Goal: Information Seeking & Learning: Learn about a topic

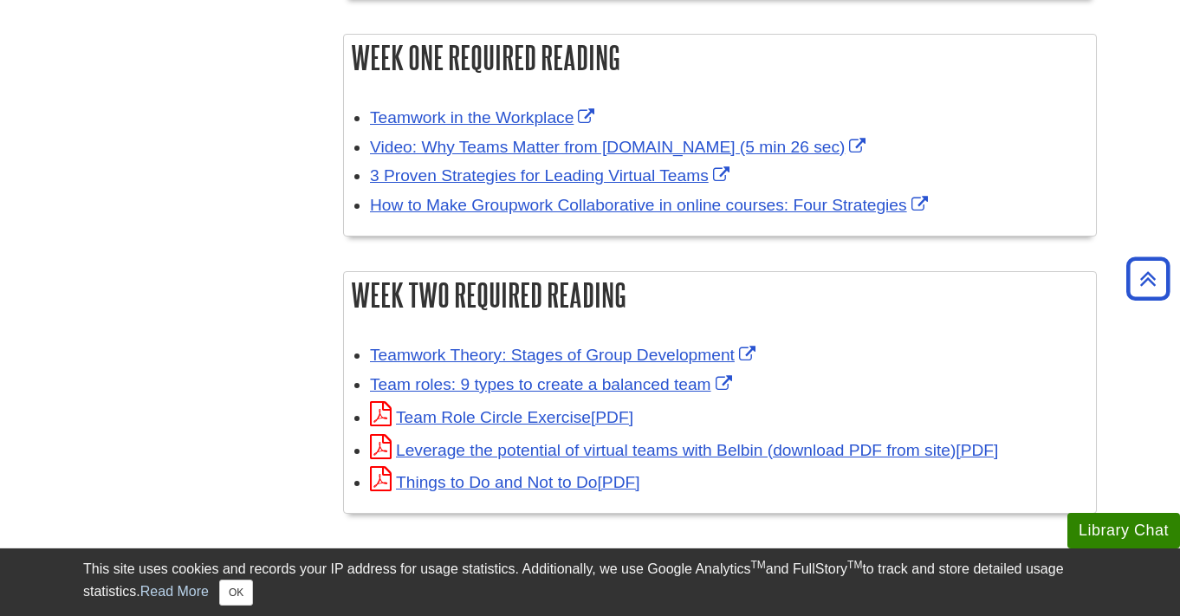
scroll to position [525, 0]
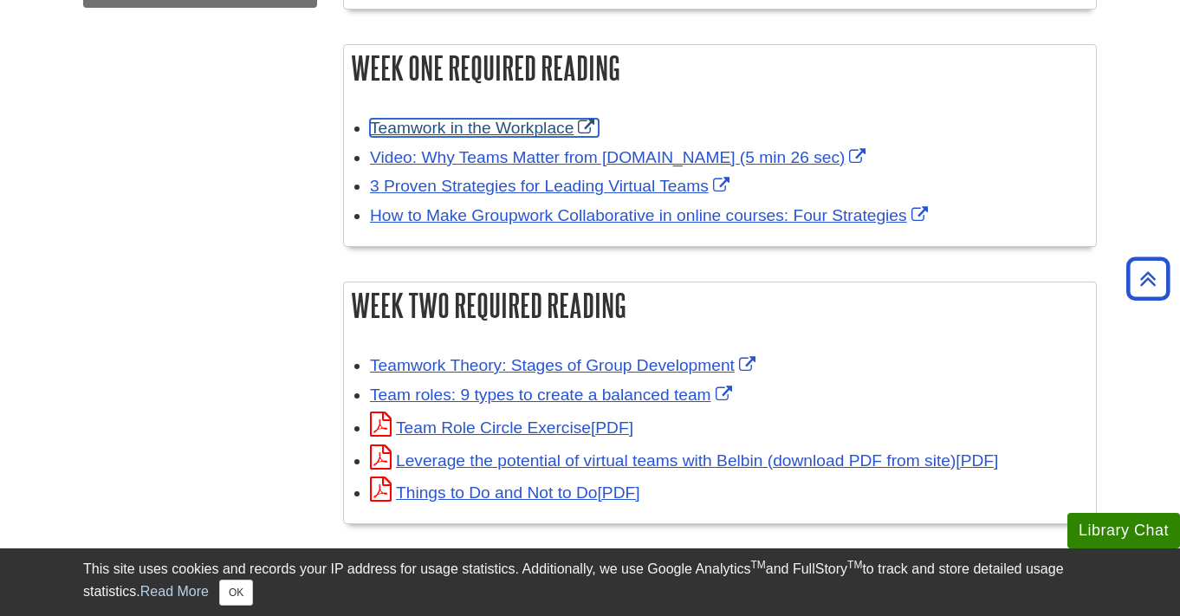
click at [499, 122] on link "Teamwork in the Workplace" at bounding box center [484, 128] width 229 height 18
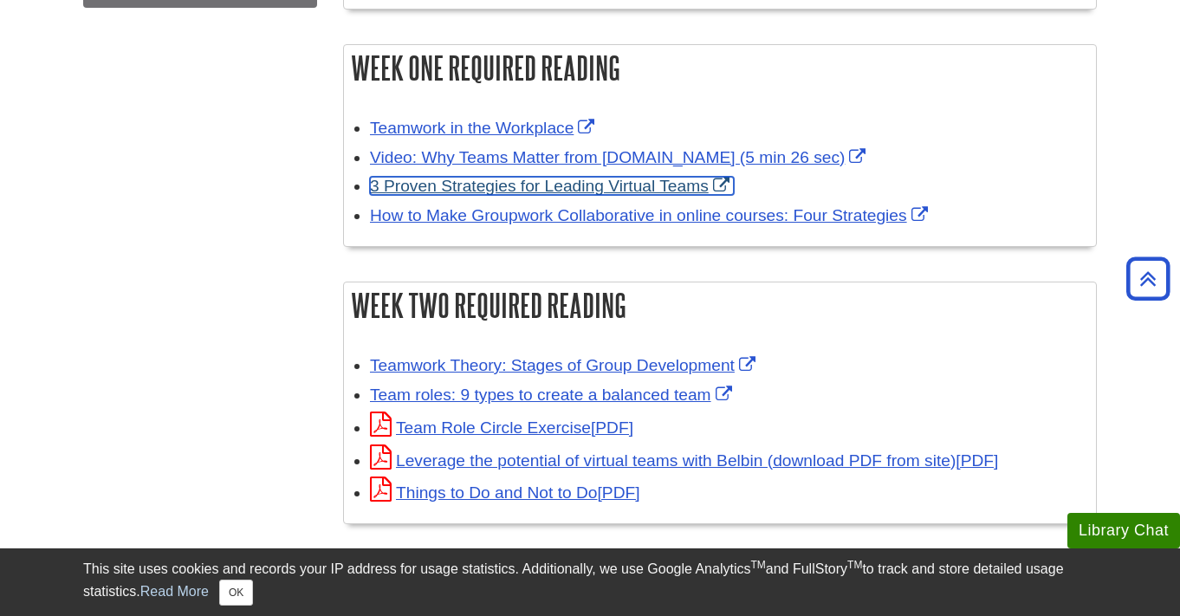
click at [526, 186] on link "3 Proven Strategies for Leading Virtual Teams" at bounding box center [552, 186] width 364 height 18
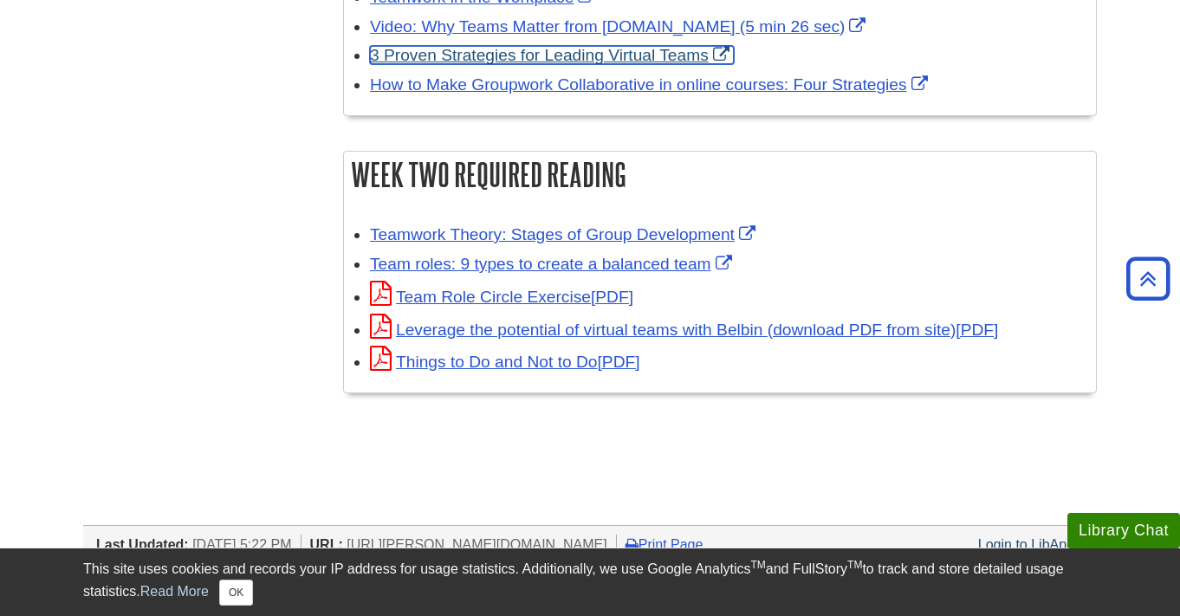
scroll to position [654, 0]
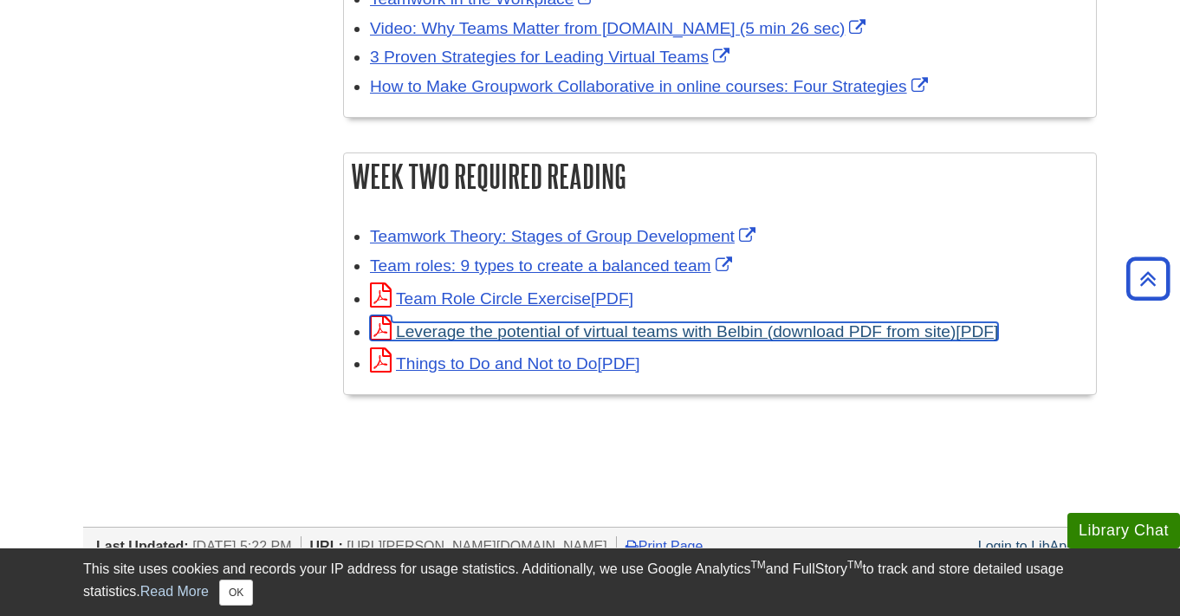
click at [587, 333] on link "Leverage the potential of virtual teams with Belbin (download PDF from site)" at bounding box center [684, 331] width 628 height 18
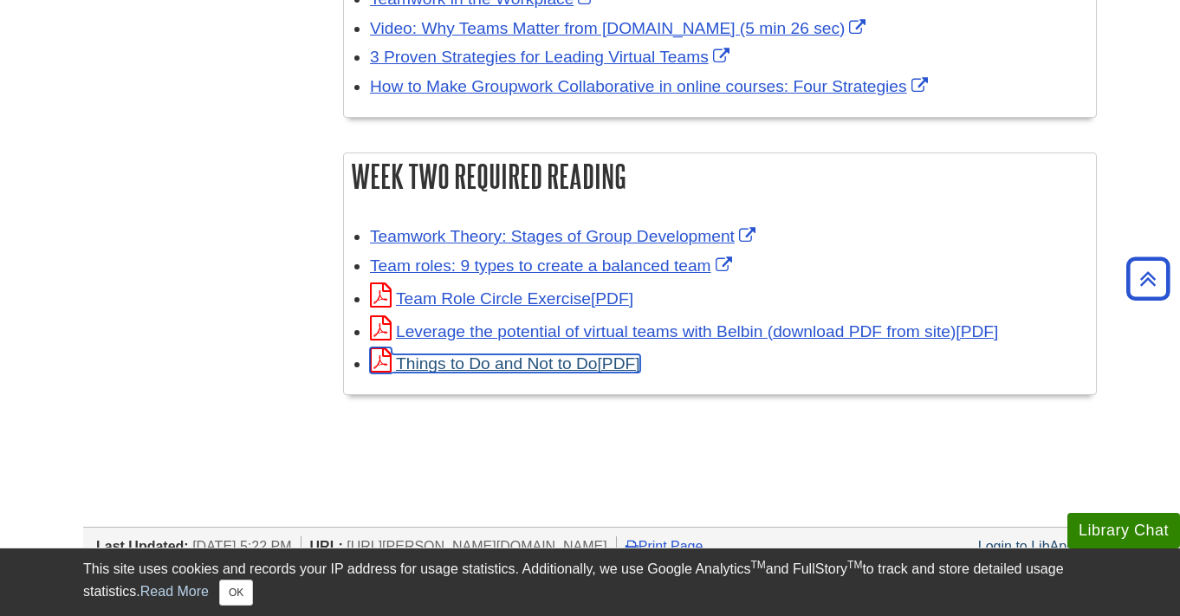
click at [554, 358] on link "Things to Do and Not to Do" at bounding box center [505, 363] width 270 height 18
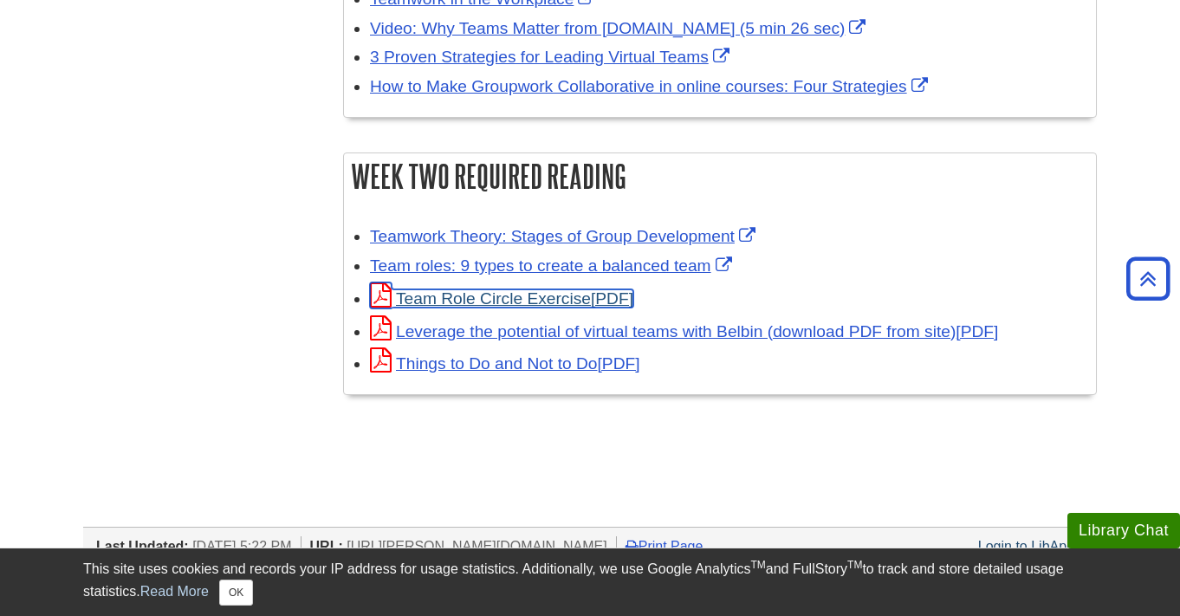
click at [566, 303] on link "Team Role Circle Exercise" at bounding box center [501, 298] width 263 height 18
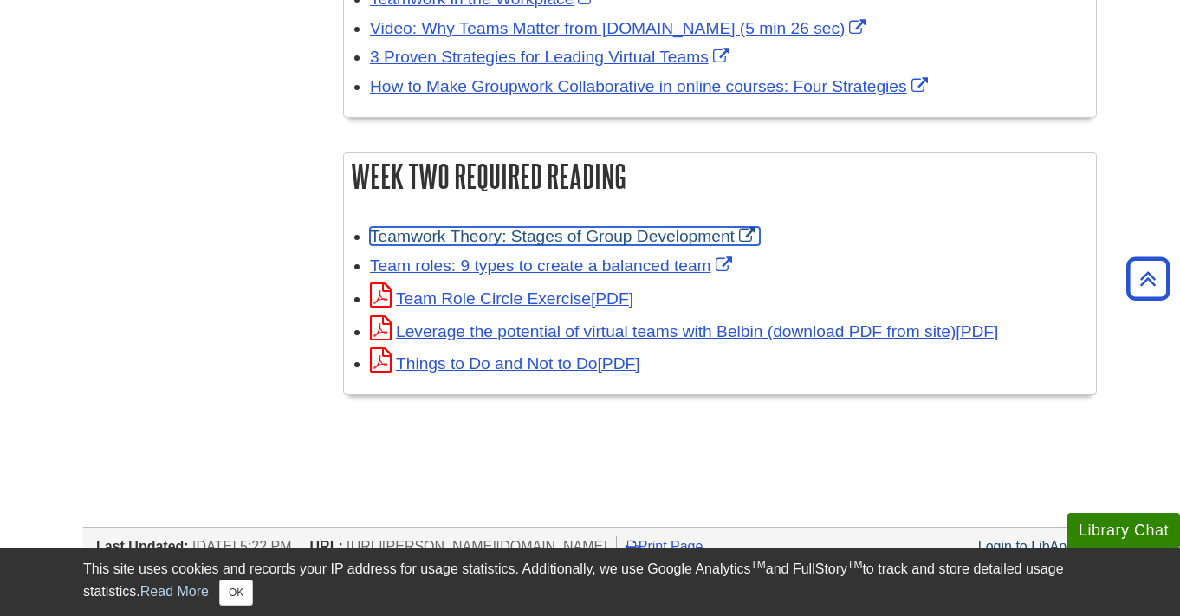
click at [481, 243] on link "Teamwork Theory: Stages of Group Development" at bounding box center [565, 236] width 390 height 18
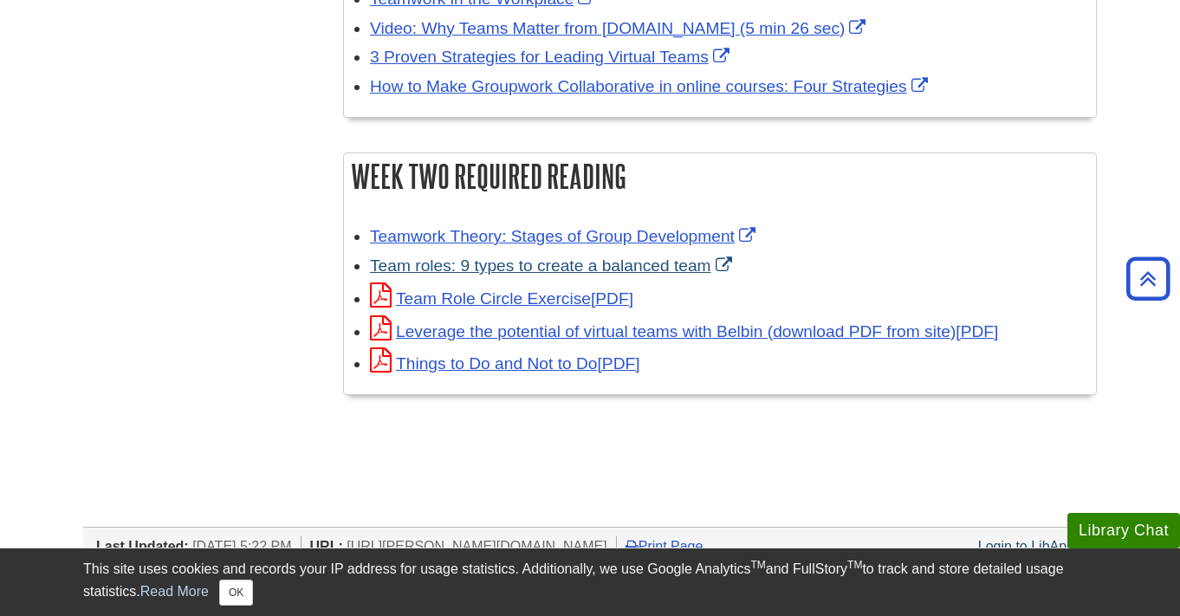
click at [0, 0] on body "Library Chat This site uses cookies and records your IP address for usage stati…" at bounding box center [590, 119] width 1180 height 1546
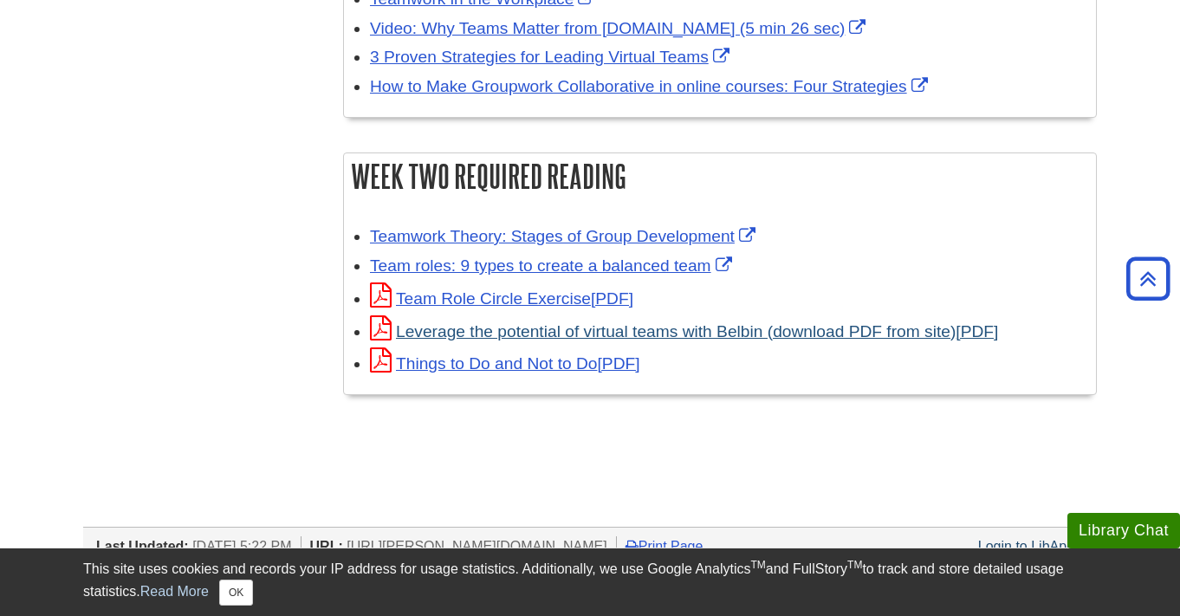
click at [0, 0] on body "Library Chat This site uses cookies and records your IP address for usage stati…" at bounding box center [590, 119] width 1180 height 1546
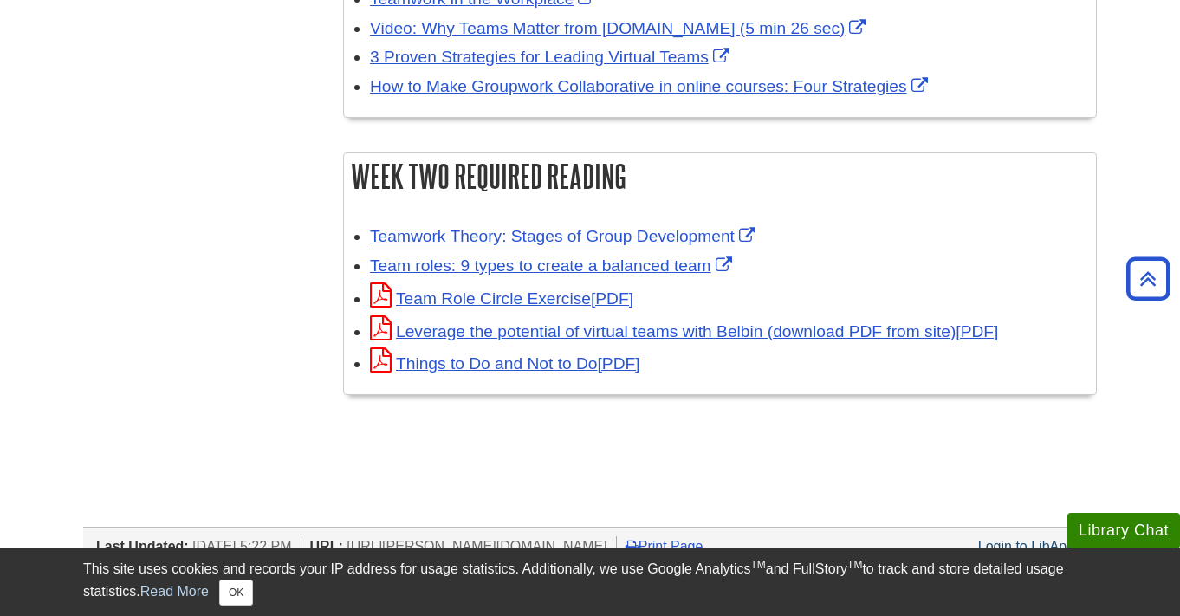
drag, startPoint x: 611, startPoint y: 365, endPoint x: 572, endPoint y: 10, distance: 357.3
click at [0, 0] on body "Library Chat This site uses cookies and records your IP address for usage stati…" at bounding box center [590, 119] width 1180 height 1546
